Goal: Task Accomplishment & Management: Use online tool/utility

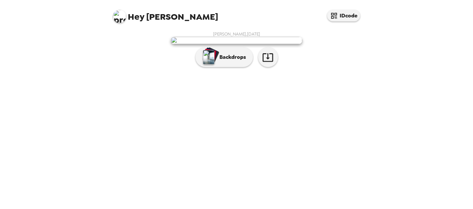
scroll to position [28, 0]
click at [213, 64] on img "button" at bounding box center [208, 57] width 11 height 14
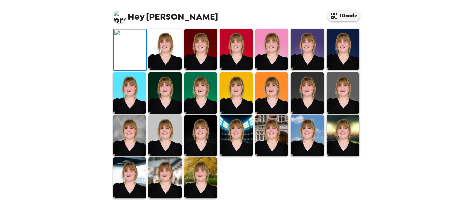
scroll to position [193, 0]
click at [173, 140] on img at bounding box center [164, 135] width 33 height 41
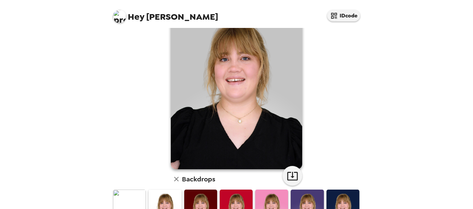
scroll to position [24, 0]
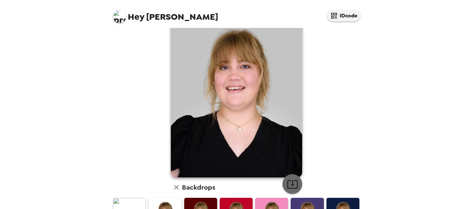
click at [292, 186] on icon "button" at bounding box center [291, 183] width 11 height 11
